Goal: Task Accomplishment & Management: Use online tool/utility

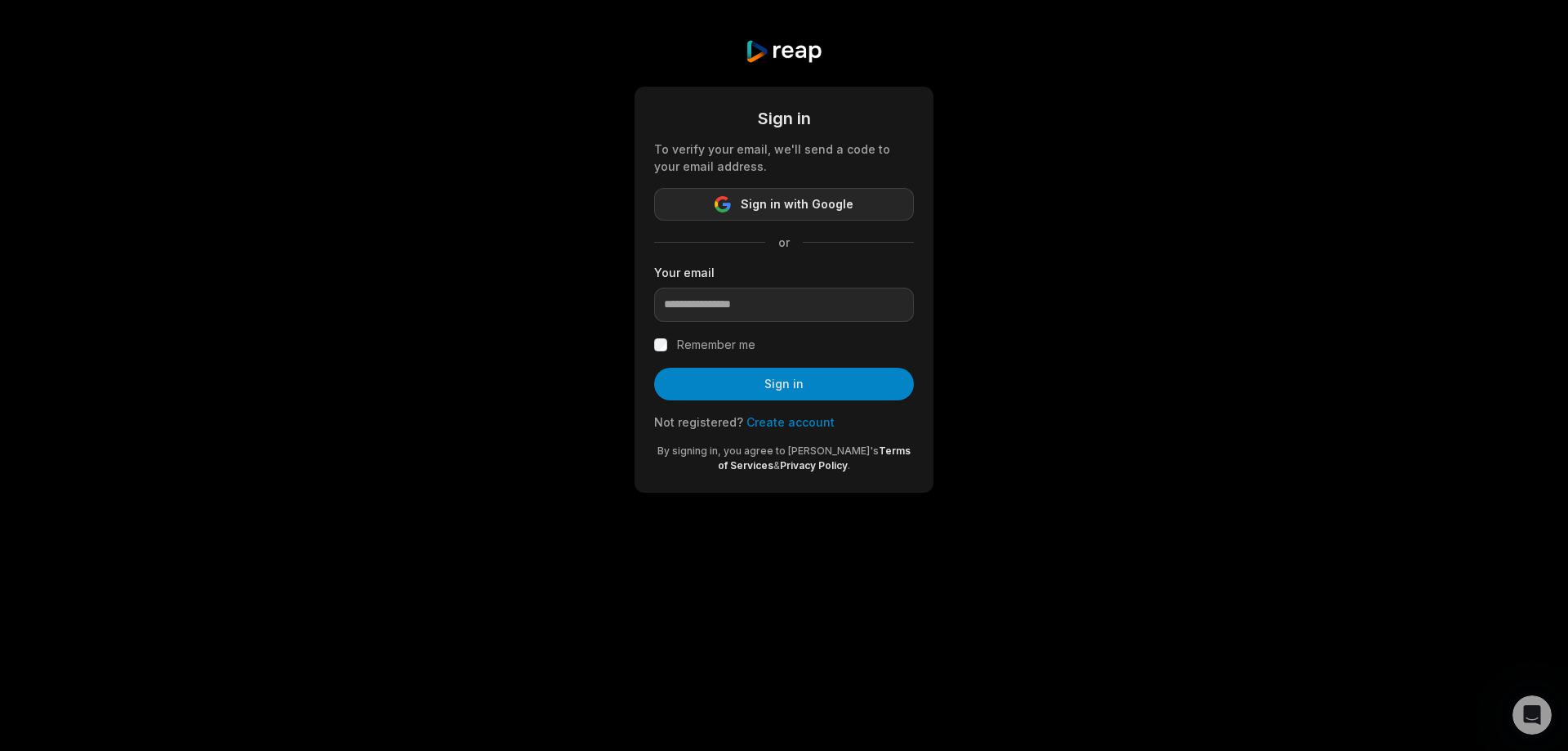
click at [766, 206] on span "Sign in with Google" at bounding box center [796, 204] width 113 height 20
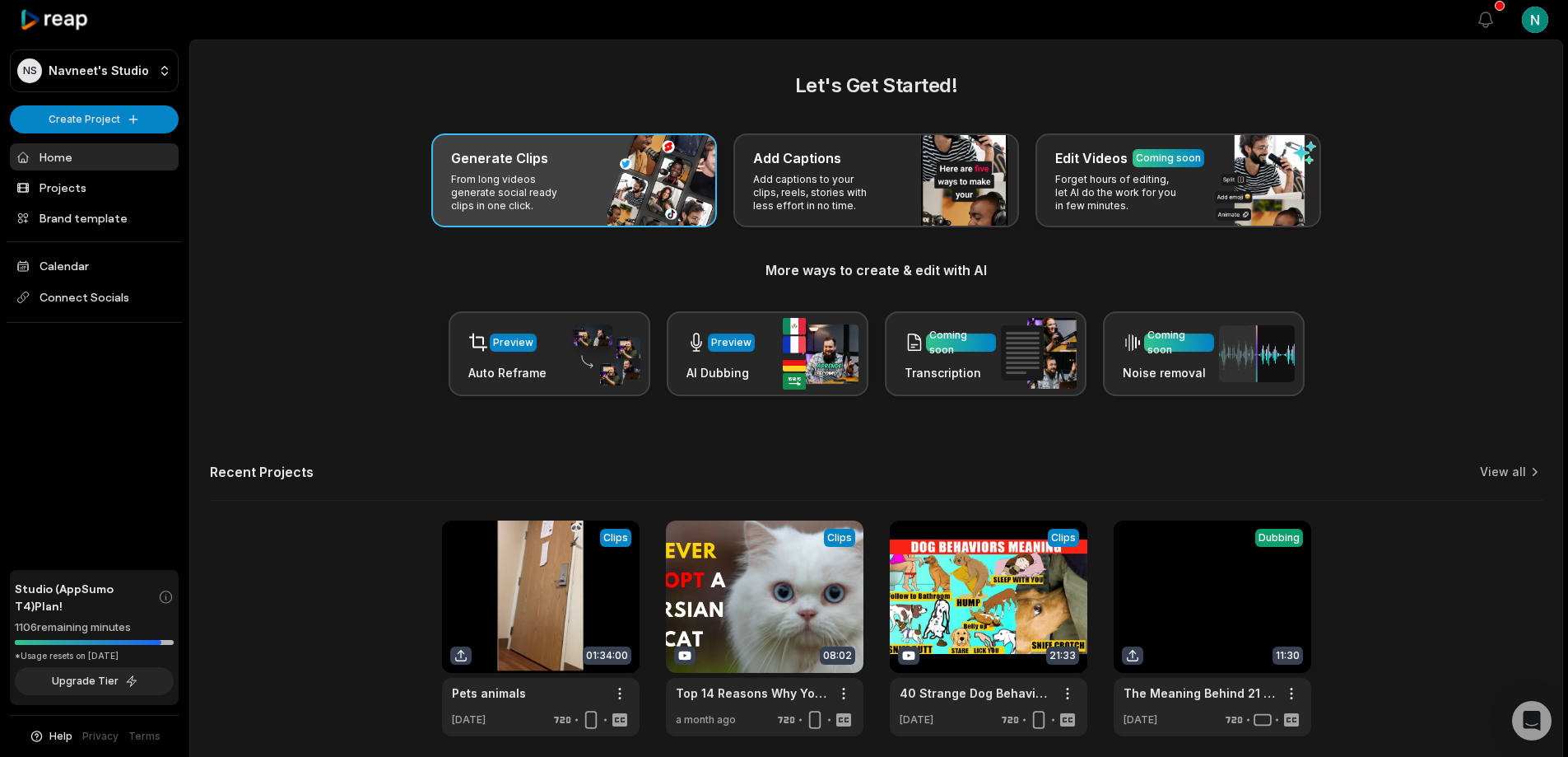
click at [521, 191] on p "From long videos generate social ready clips in one click." at bounding box center [515, 192] width 128 height 39
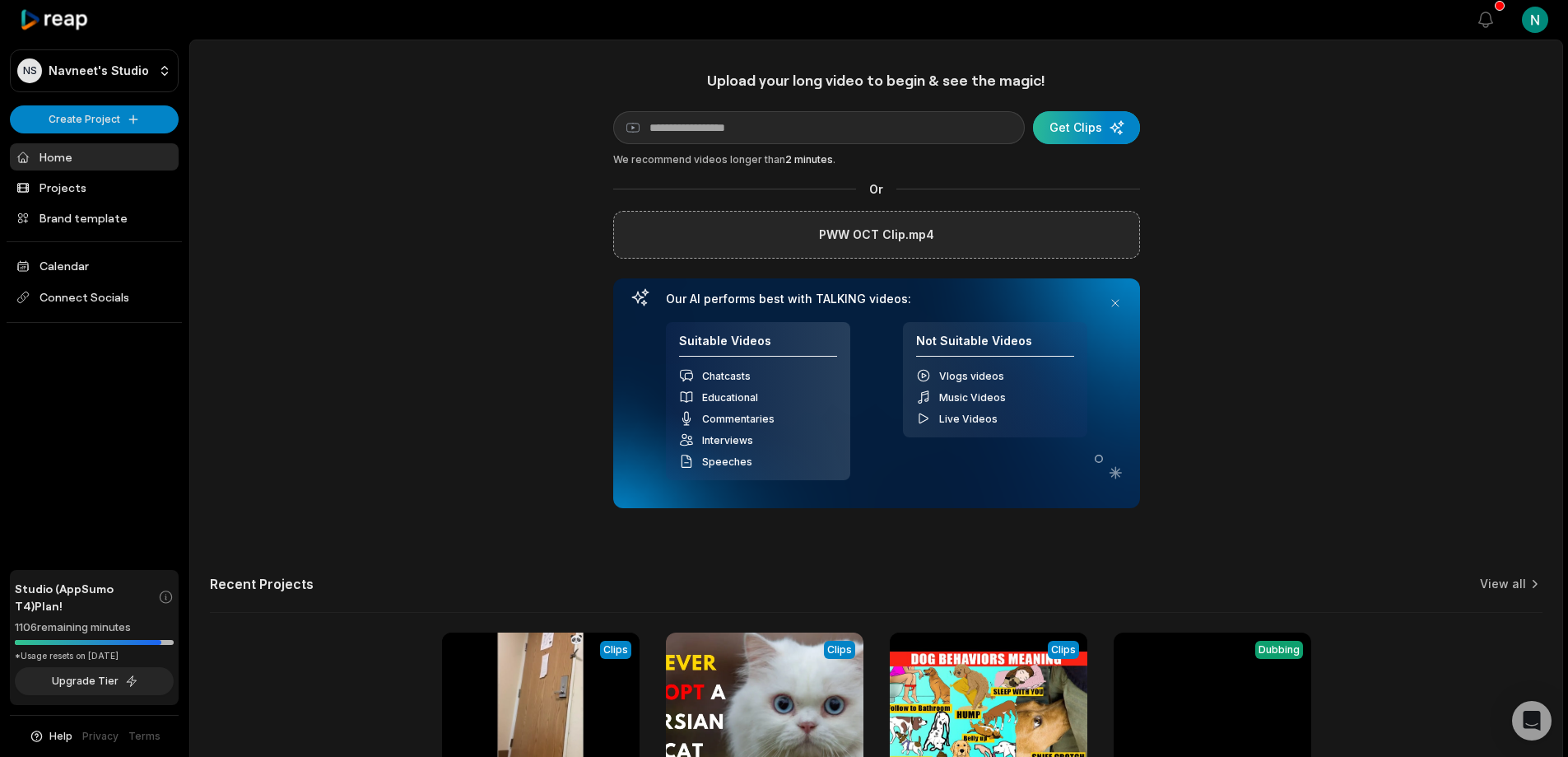
click at [1067, 125] on div "submit" at bounding box center [1086, 127] width 107 height 32
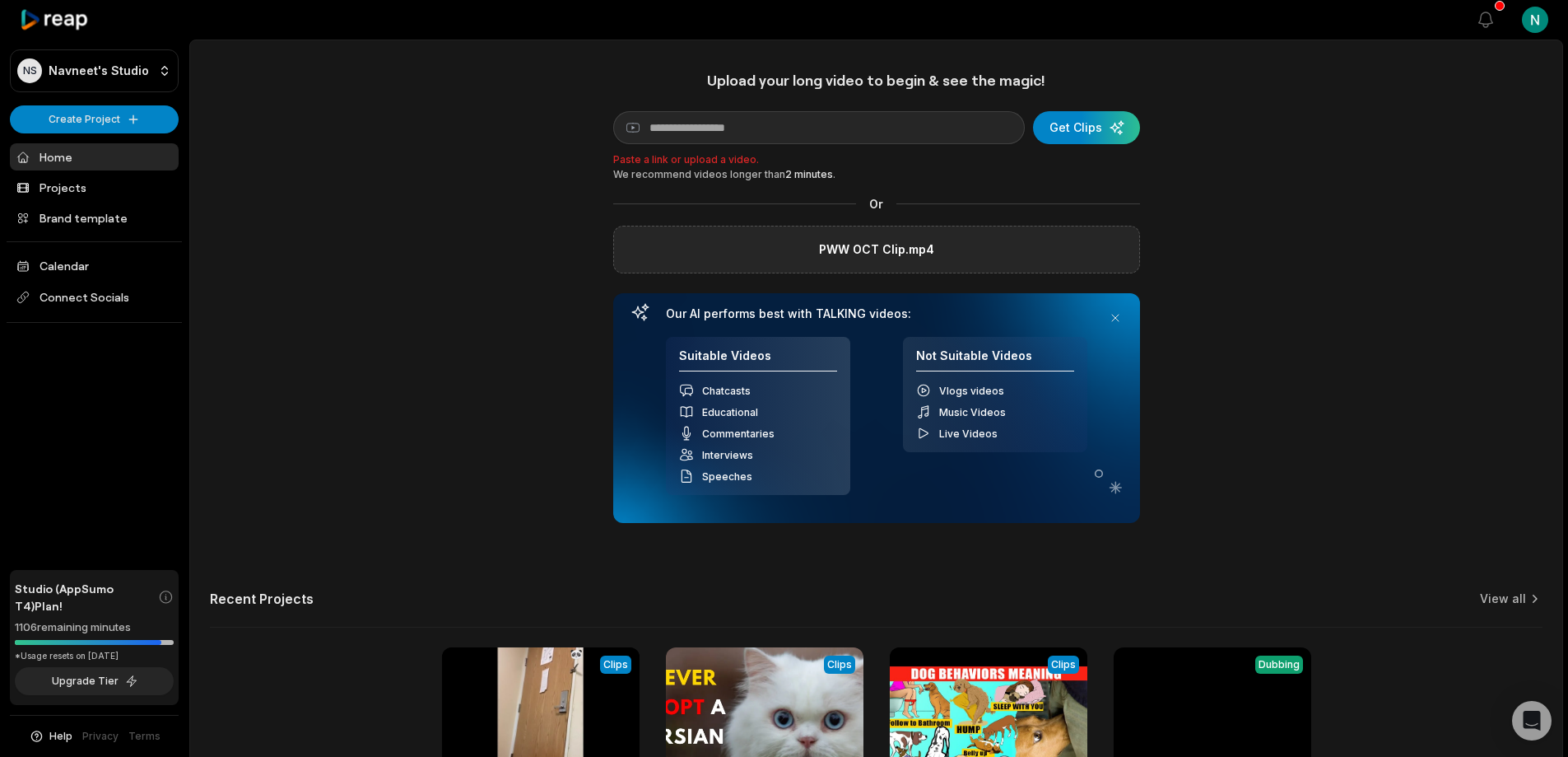
click at [1047, 241] on div "PWW OCT Clip.mp4" at bounding box center [876, 249] width 526 height 48
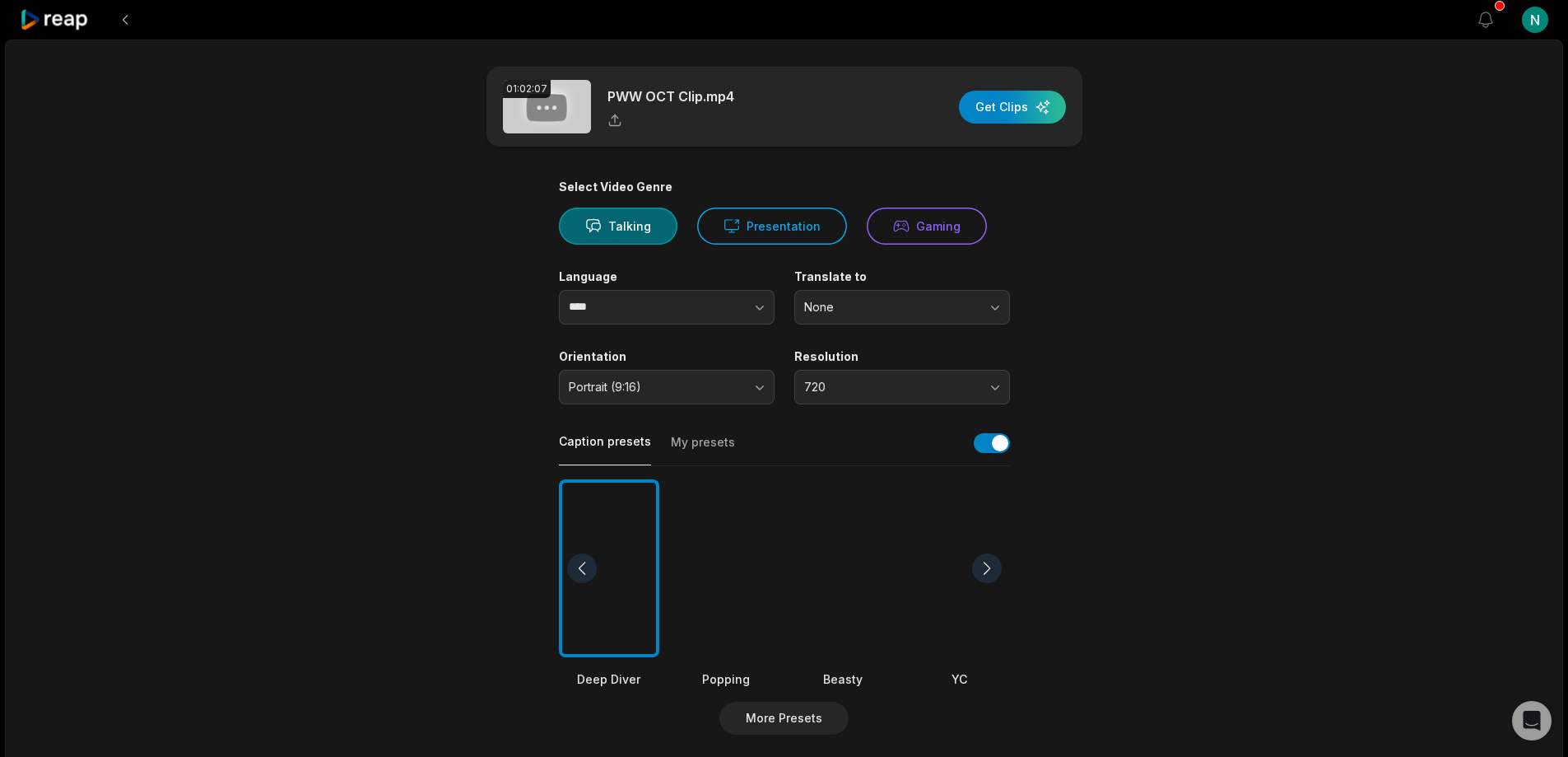
click at [825, 568] on div at bounding box center [843, 568] width 100 height 179
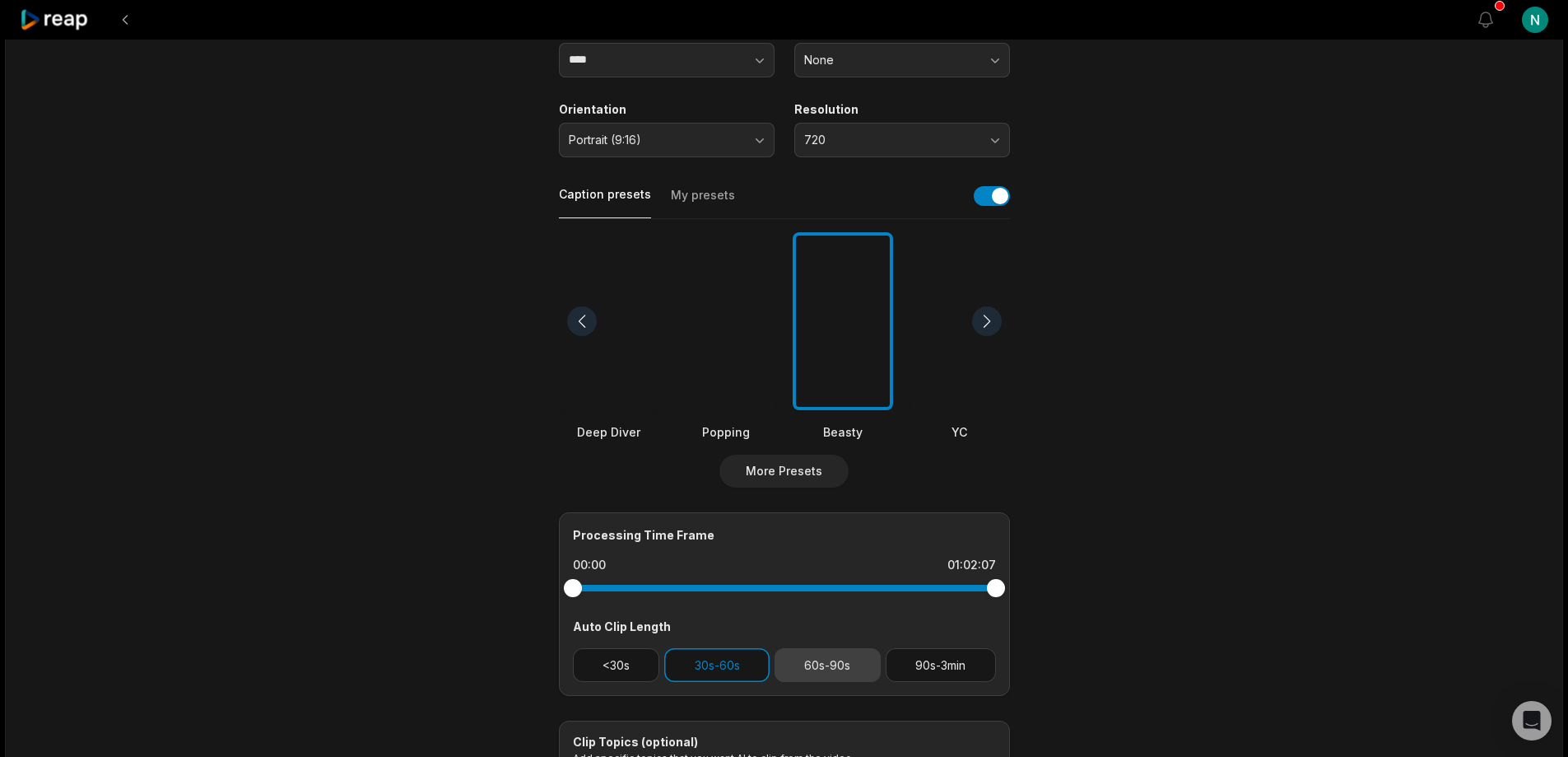
scroll to position [430, 0]
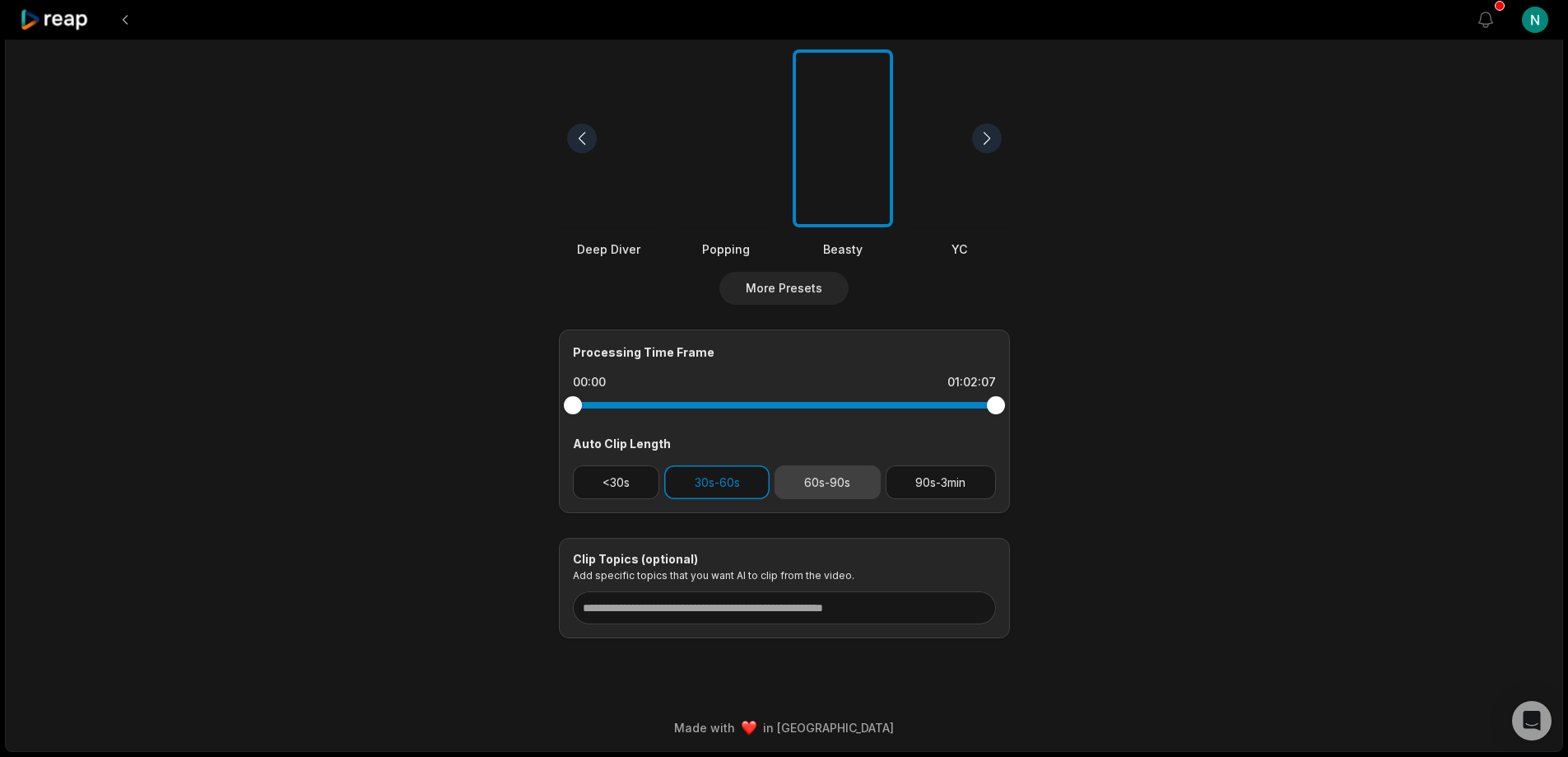
click at [827, 485] on button "60s-90s" at bounding box center [827, 482] width 106 height 33
click at [699, 602] on input at bounding box center [784, 608] width 423 height 32
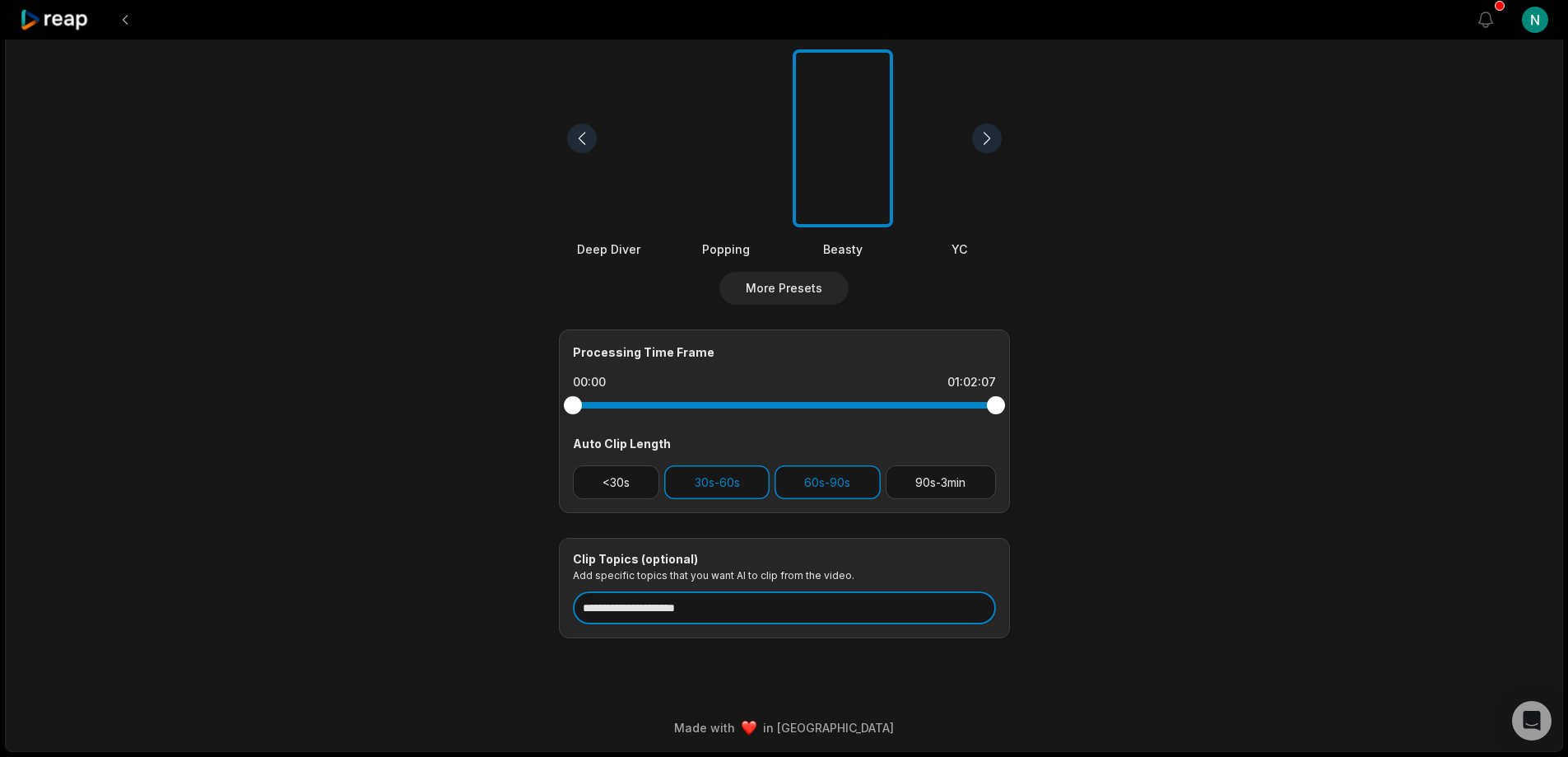
type input "**********"
click at [1126, 615] on main "**********" at bounding box center [784, 138] width 797 height 1002
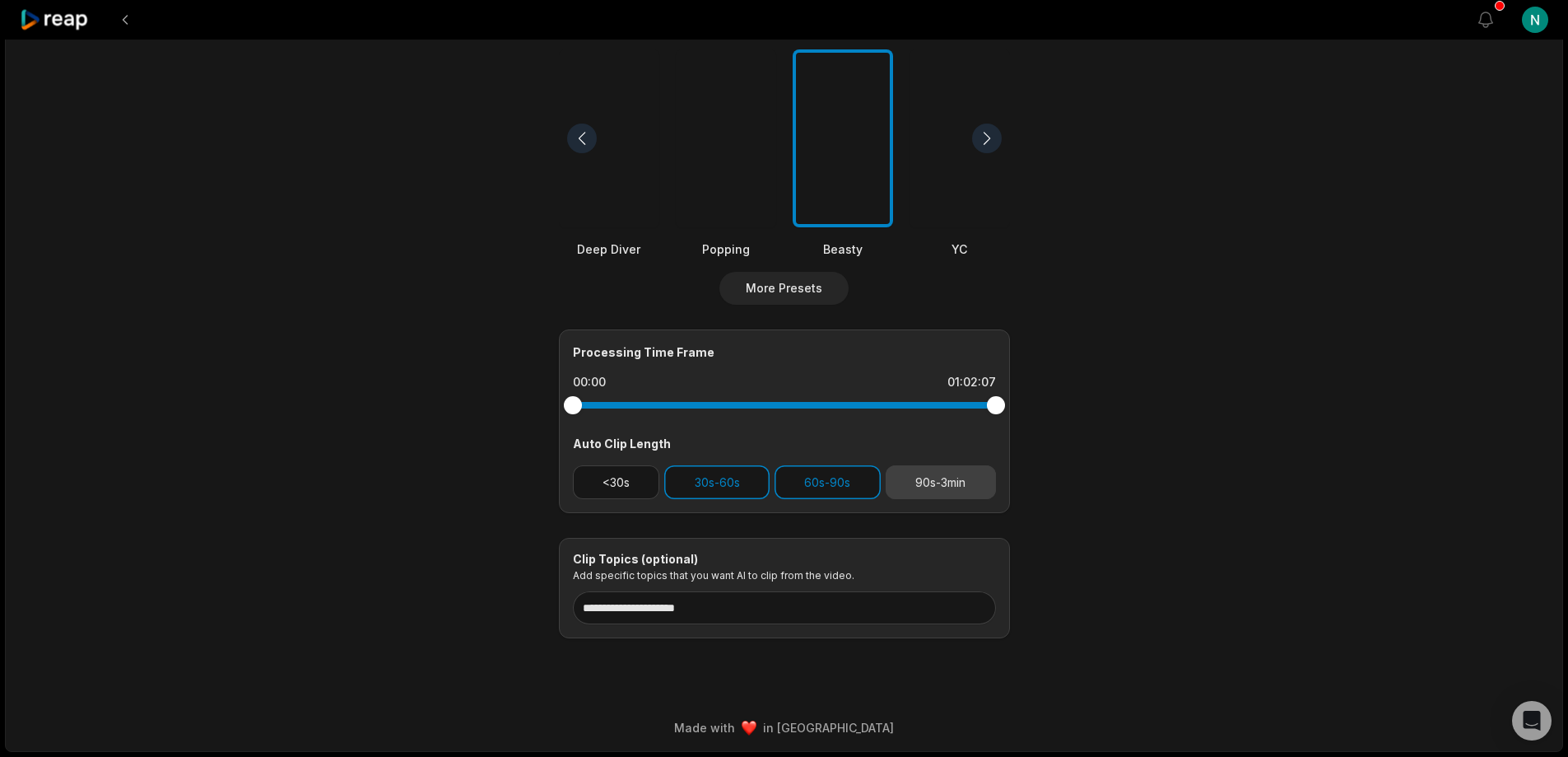
click at [924, 488] on button "90s-3min" at bounding box center [940, 482] width 110 height 33
click at [621, 485] on button "<30s" at bounding box center [616, 482] width 87 height 33
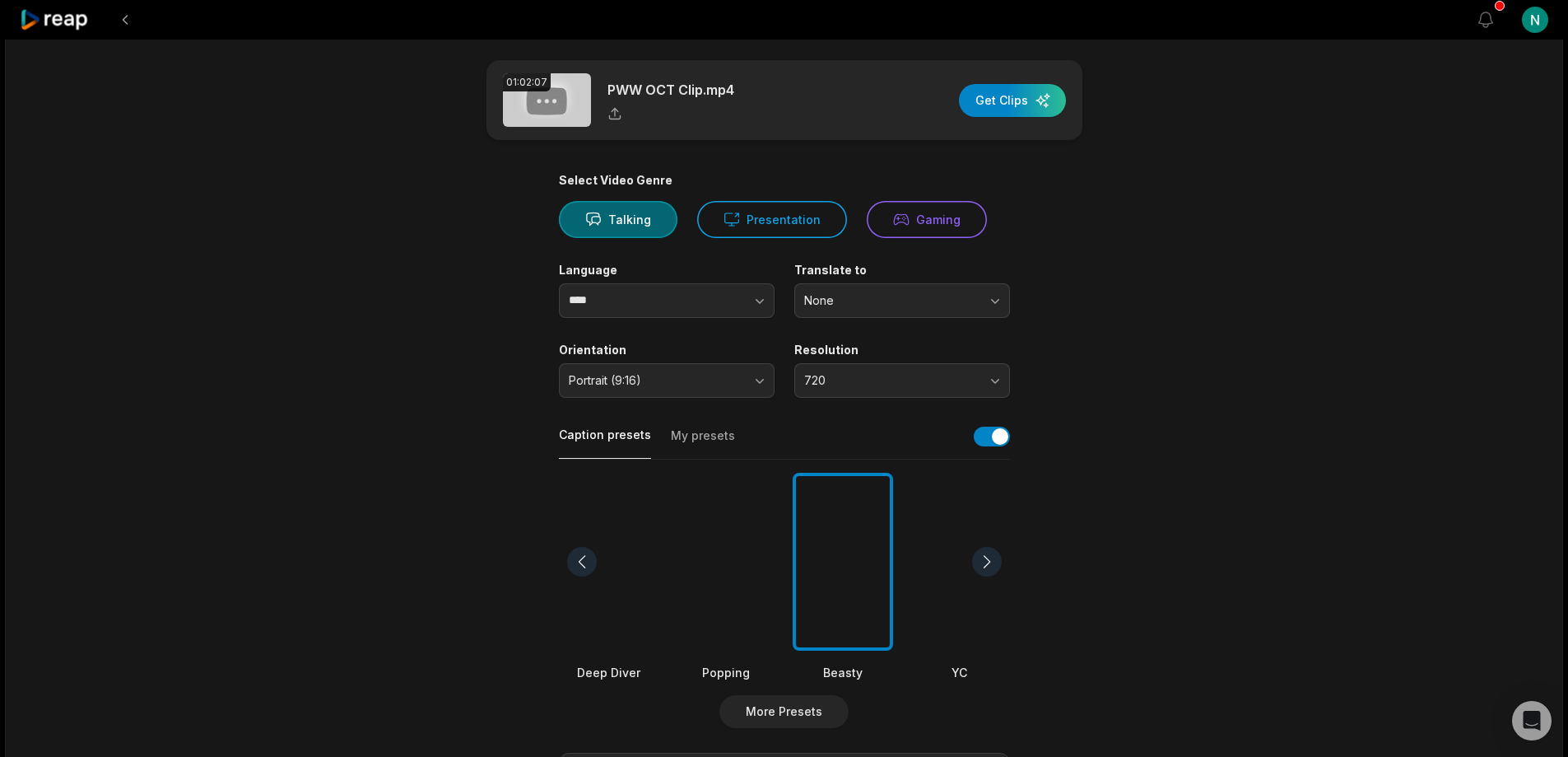
scroll to position [0, 0]
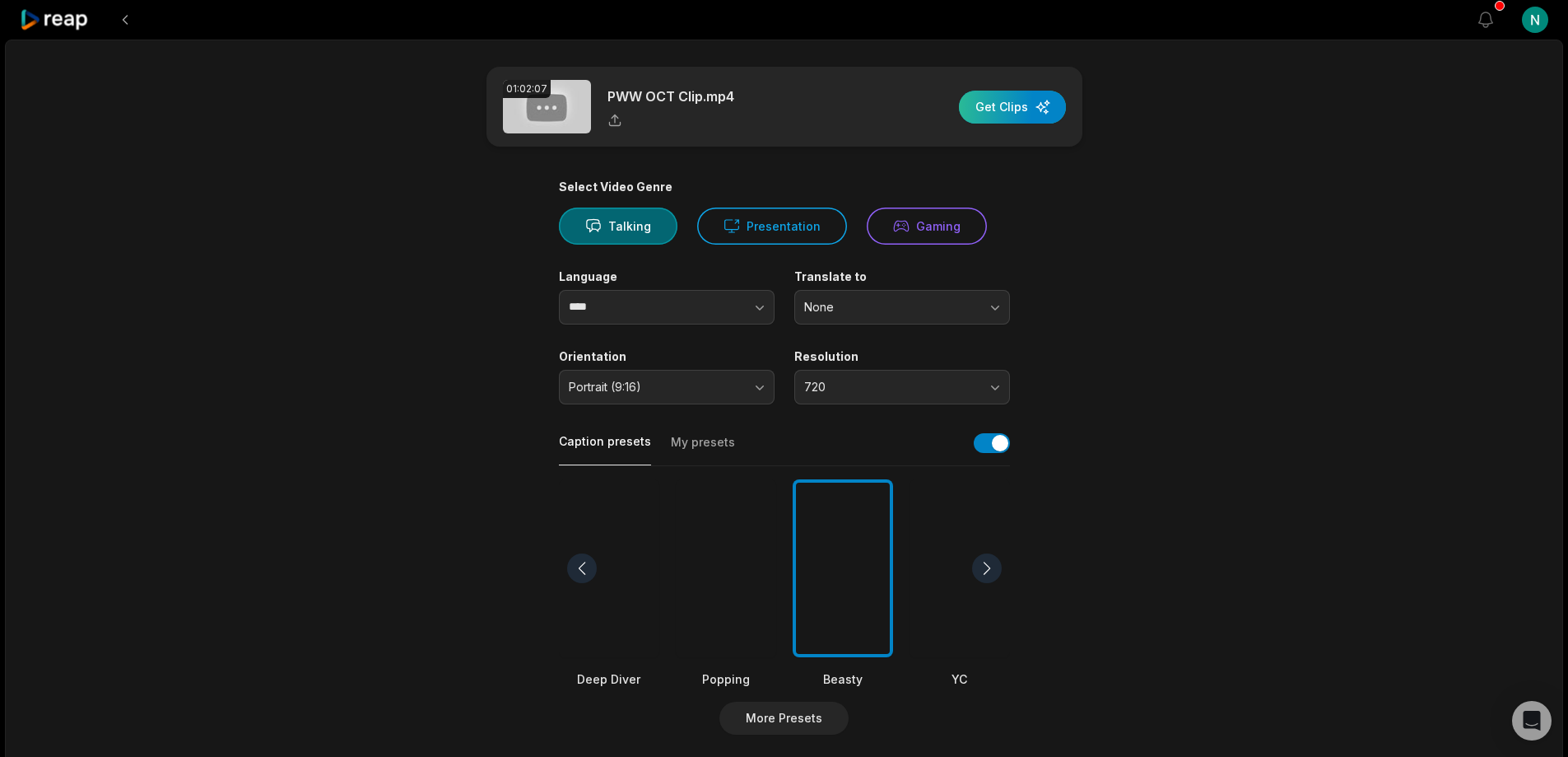
click at [1011, 110] on div "button" at bounding box center [1013, 107] width 107 height 32
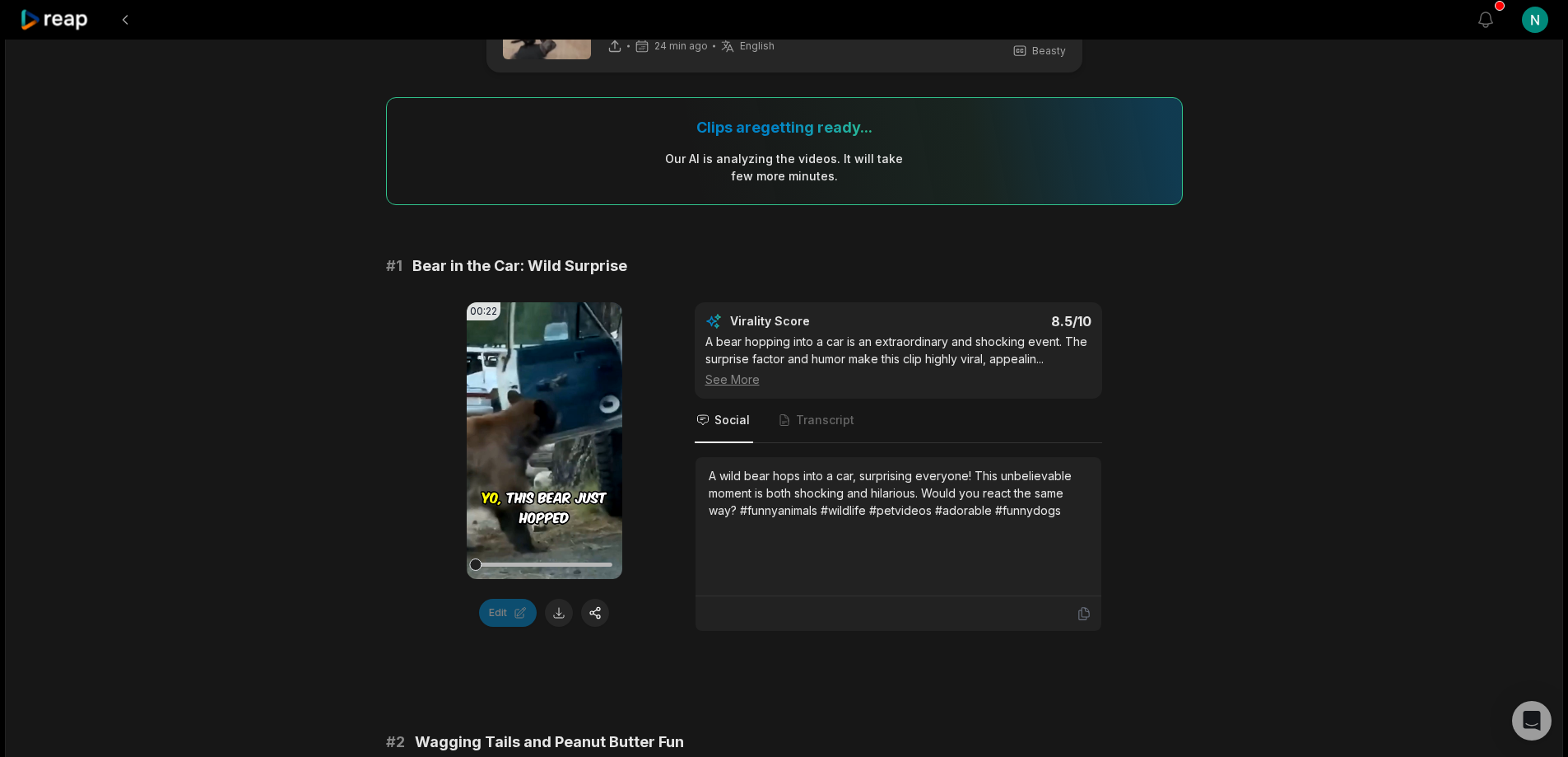
scroll to position [494, 0]
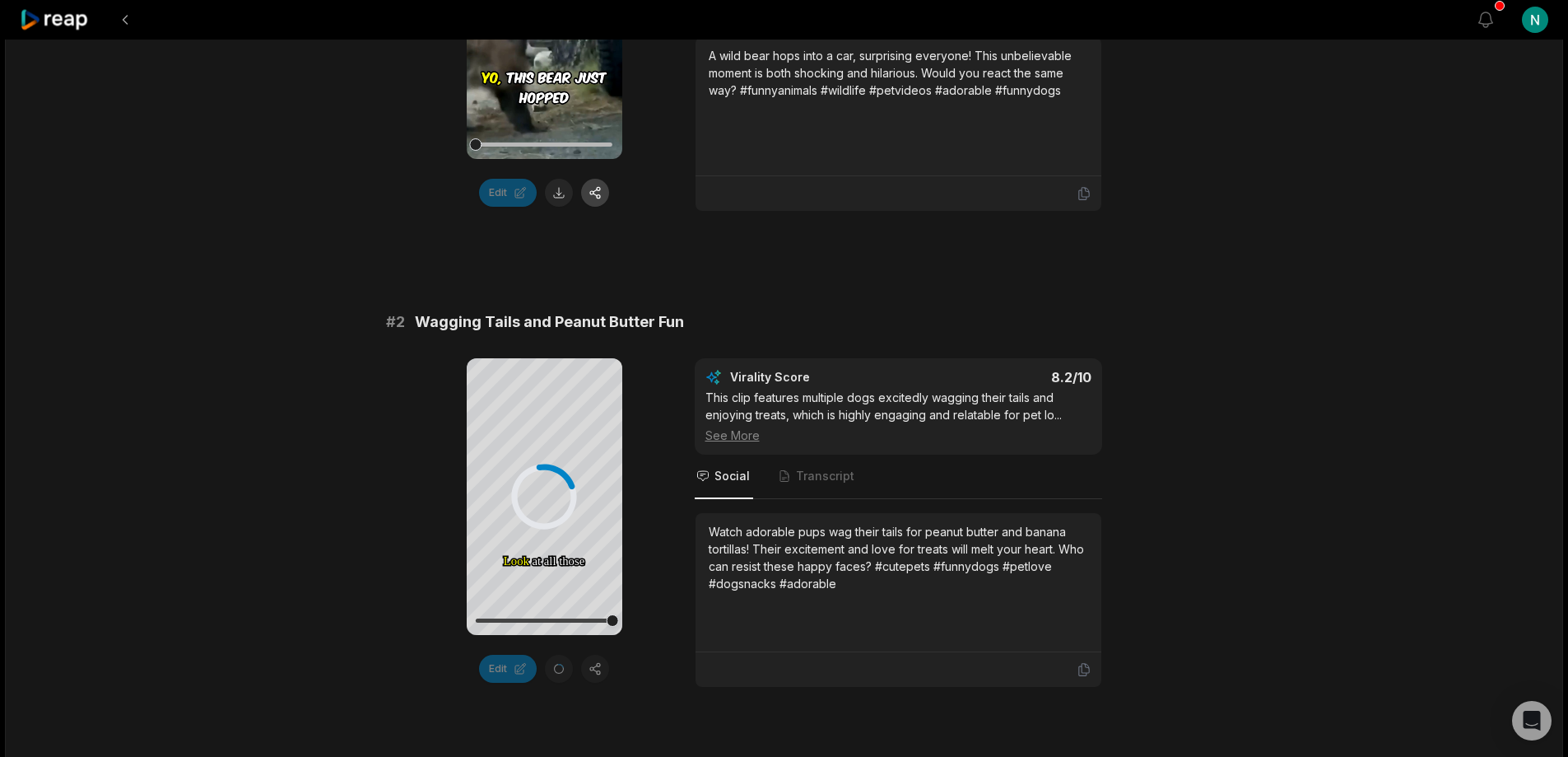
click at [600, 193] on button "button" at bounding box center [594, 192] width 28 height 28
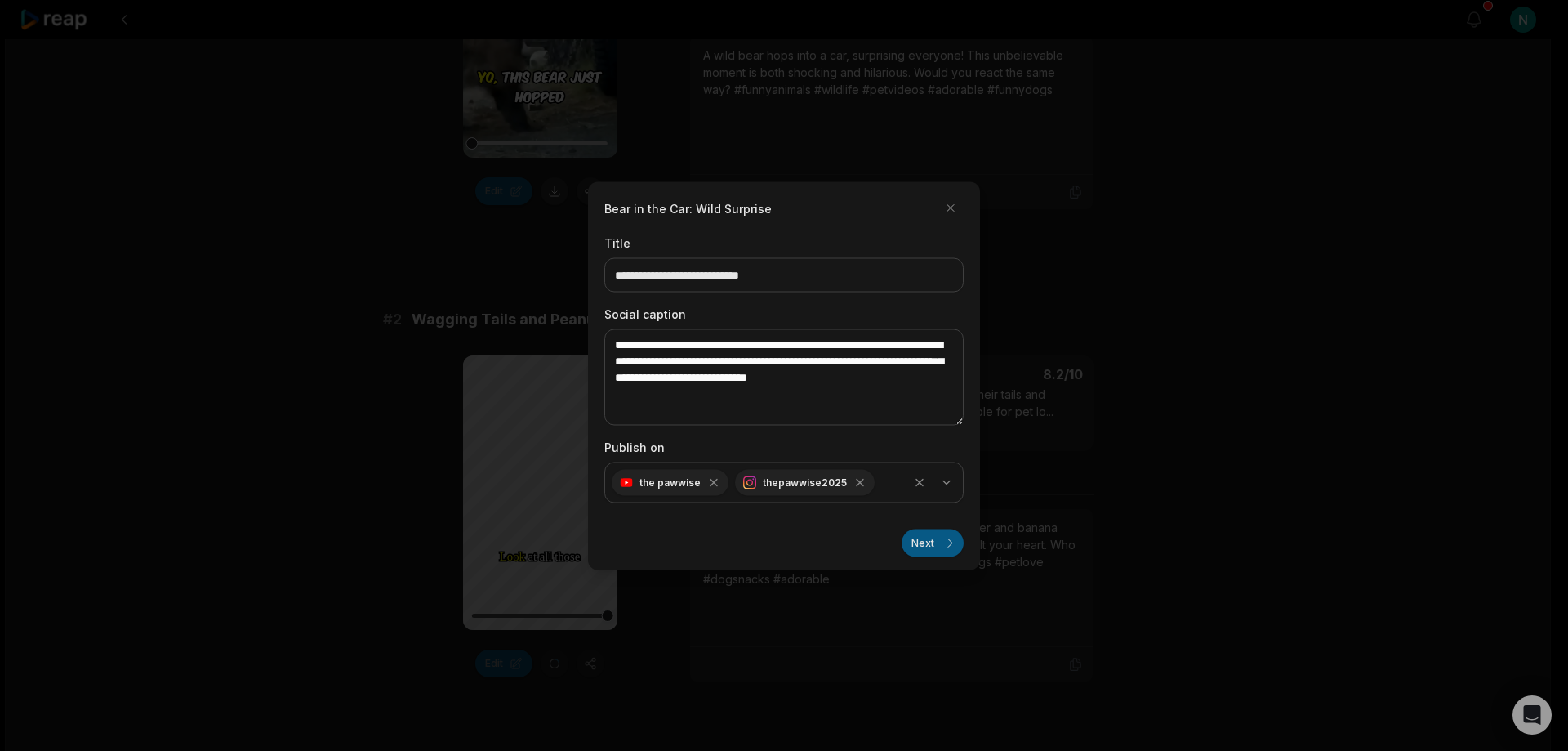
click at [928, 532] on button "Next" at bounding box center [932, 541] width 62 height 27
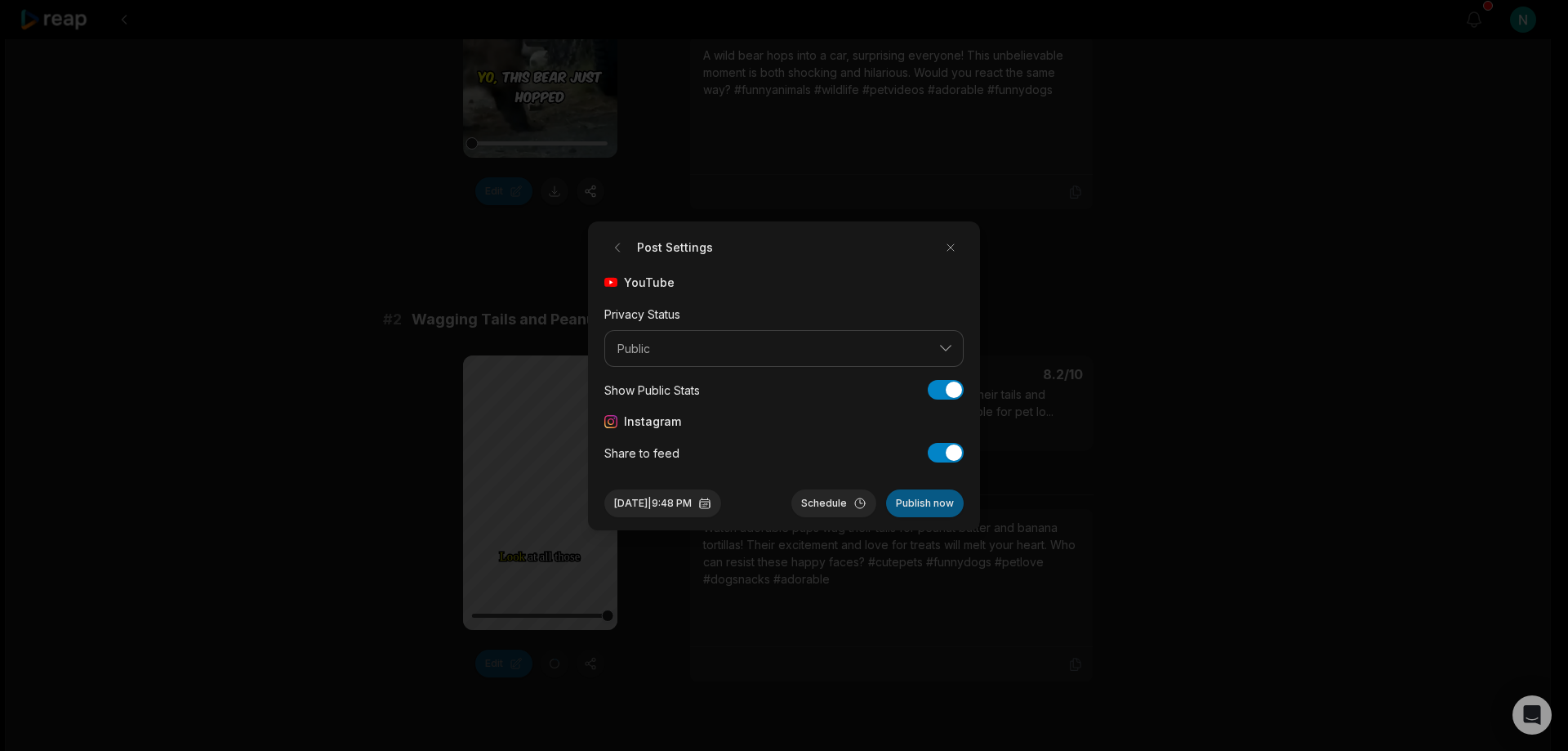
click at [929, 504] on button "Publish now" at bounding box center [925, 503] width 78 height 27
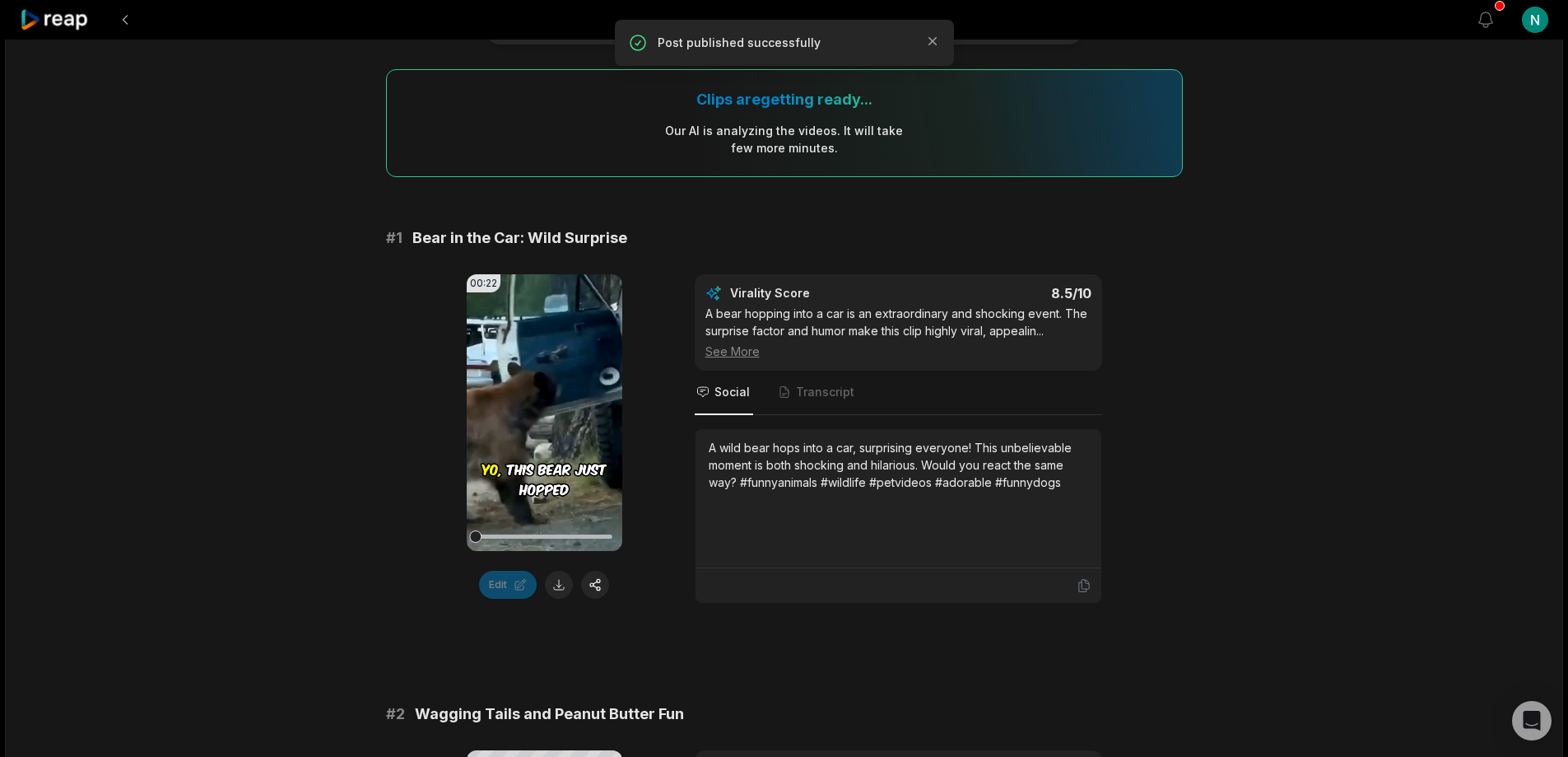
scroll to position [0, 0]
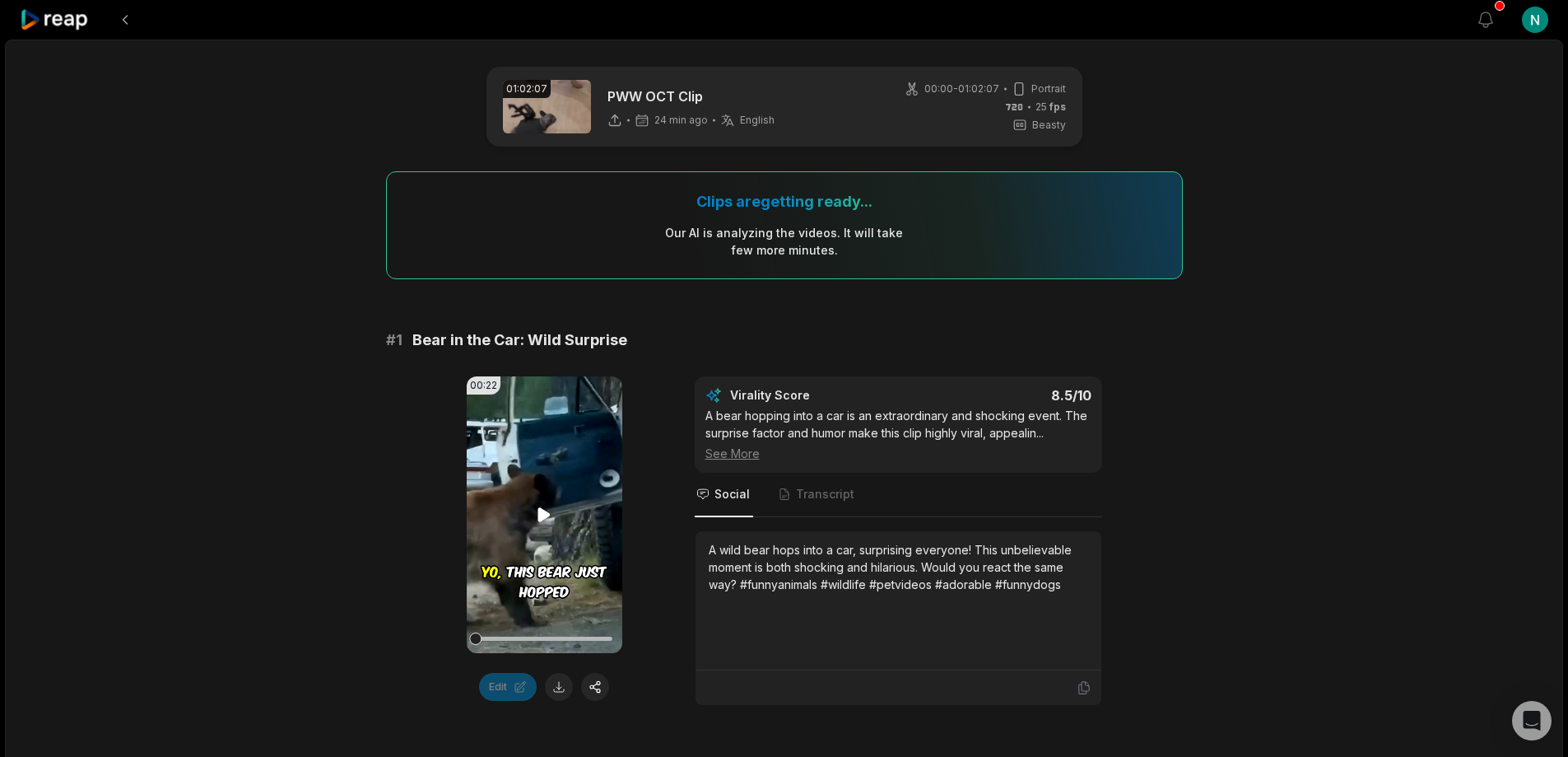
click at [540, 521] on icon at bounding box center [544, 515] width 12 height 14
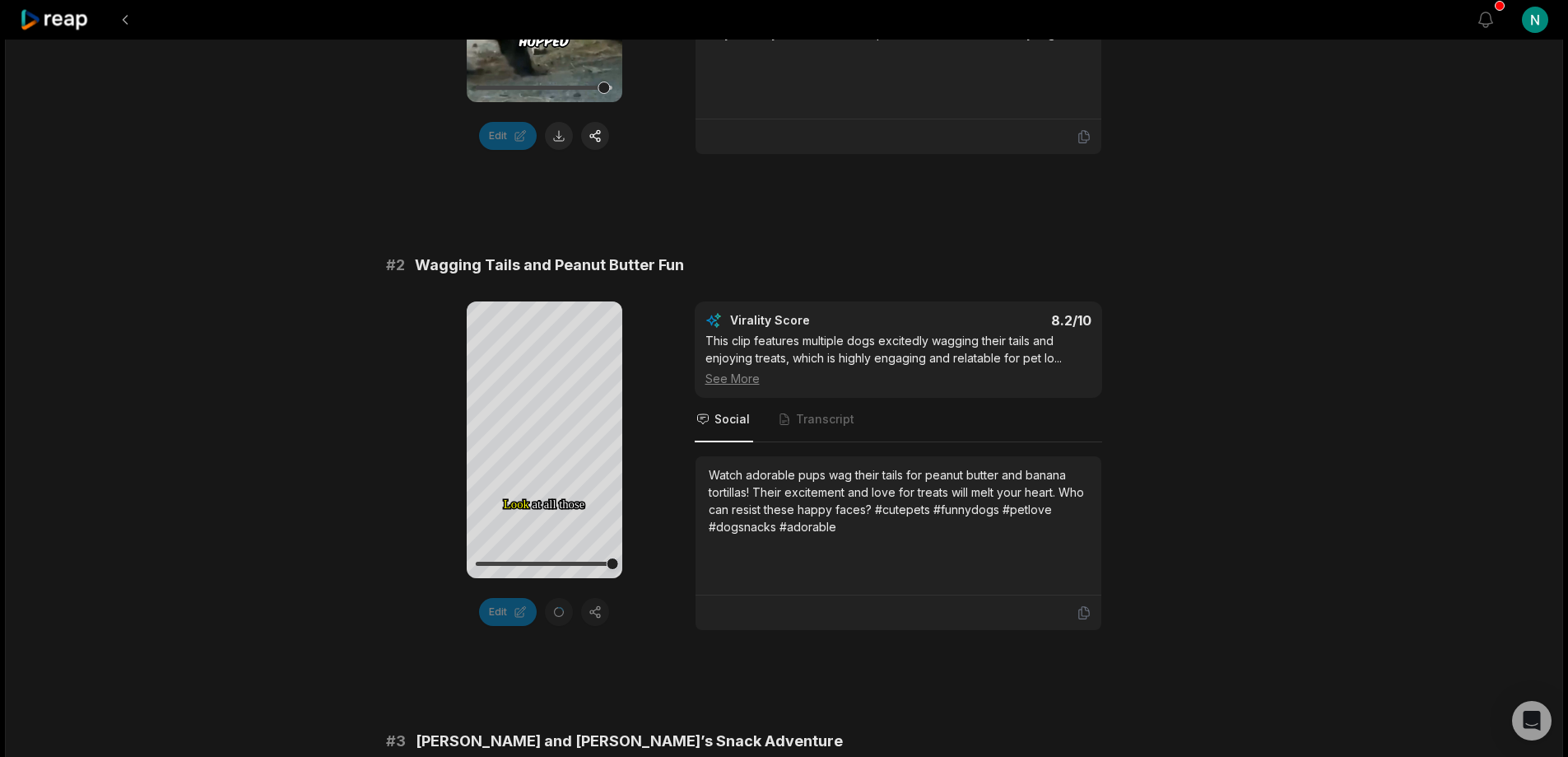
scroll to position [576, 0]
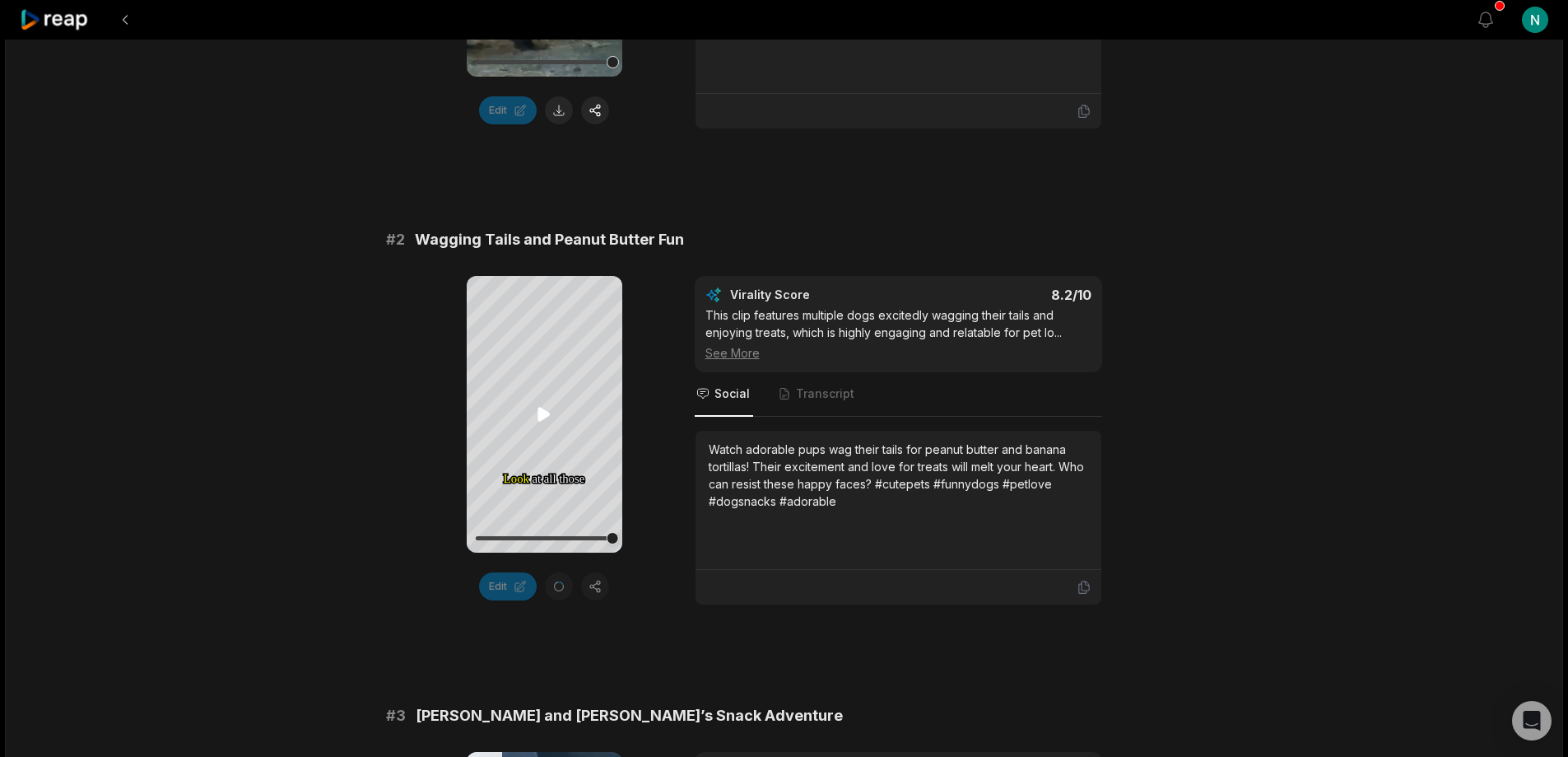
click at [545, 412] on icon at bounding box center [544, 414] width 12 height 14
click at [547, 415] on icon at bounding box center [544, 414] width 20 height 20
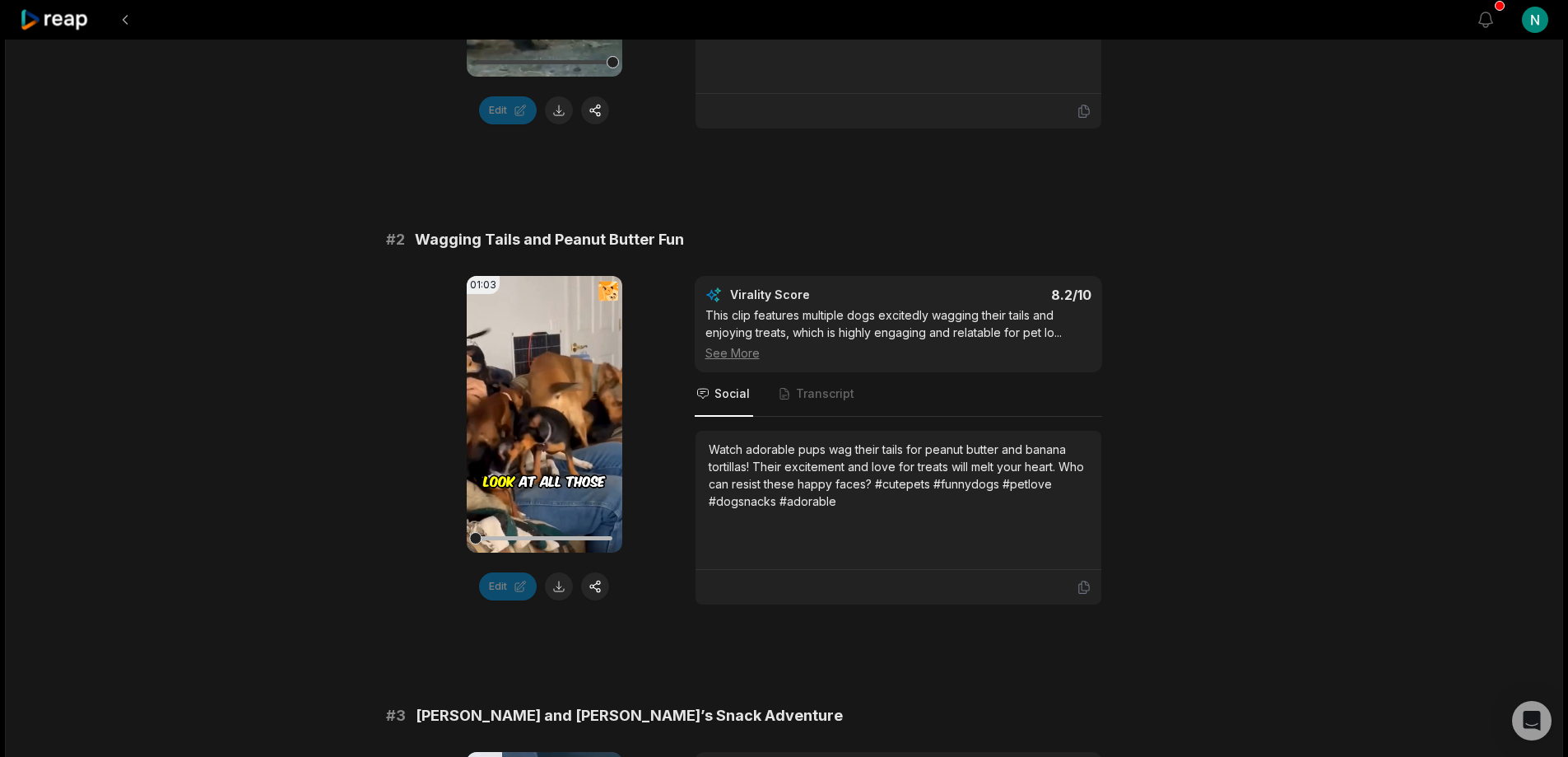
scroll to position [443, 0]
